Goal: Task Accomplishment & Management: Manage account settings

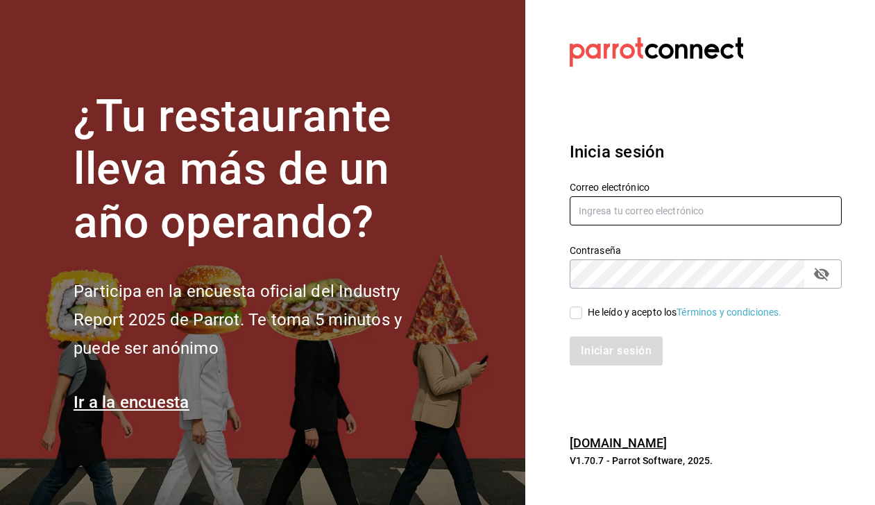
click at [626, 212] on input "text" at bounding box center [706, 210] width 272 height 29
click at [615, 210] on input "text" at bounding box center [706, 210] width 272 height 29
type input "m"
